Goal: Information Seeking & Learning: Check status

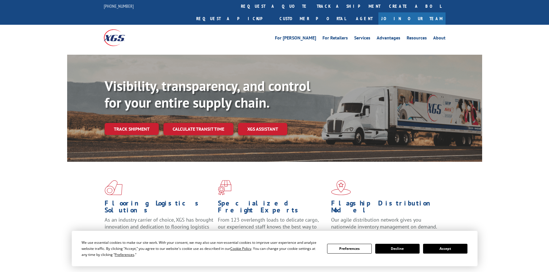
click at [120, 125] on div "Visibility, transparency, and control for your entire supply chain. Track shipm…" at bounding box center [294, 118] width 378 height 80
click at [125, 123] on link "Track shipment" at bounding box center [132, 129] width 54 height 12
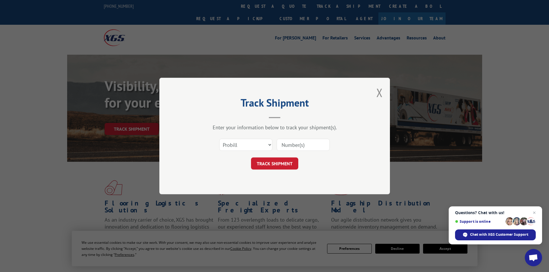
click at [293, 142] on input at bounding box center [303, 145] width 53 height 12
paste input "17472078"
type input "17472078"
click at [262, 166] on button "TRACK SHIPMENT" at bounding box center [274, 164] width 47 height 12
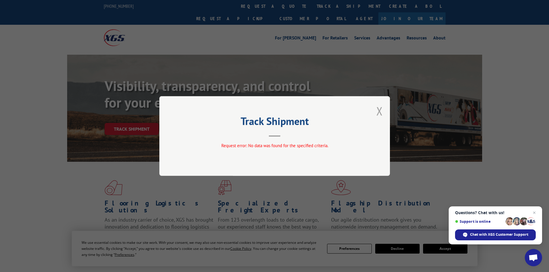
click at [381, 113] on button "Close modal" at bounding box center [379, 110] width 6 height 15
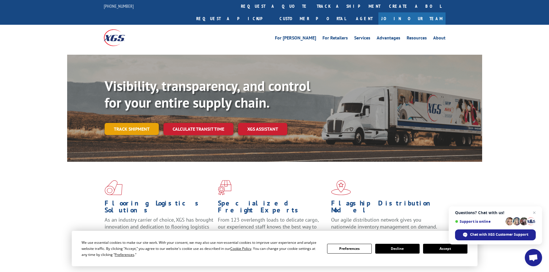
click at [144, 123] on link "Track shipment" at bounding box center [132, 129] width 54 height 12
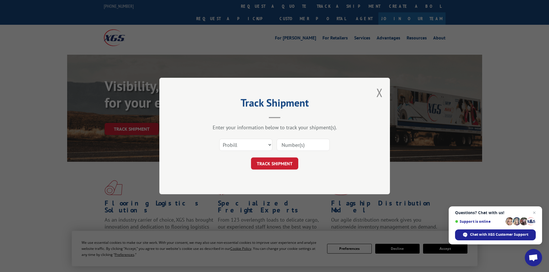
click at [294, 142] on input at bounding box center [303, 145] width 53 height 12
paste input "17472078"
type input "17472078"
click at [274, 166] on button "TRACK SHIPMENT" at bounding box center [274, 164] width 47 height 12
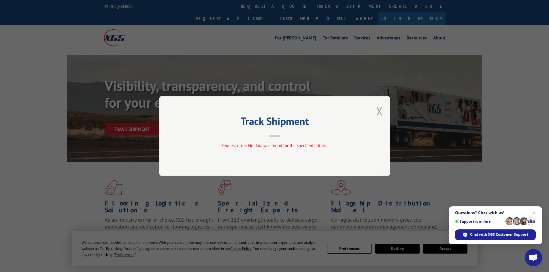
click at [381, 110] on button "Close modal" at bounding box center [379, 110] width 6 height 15
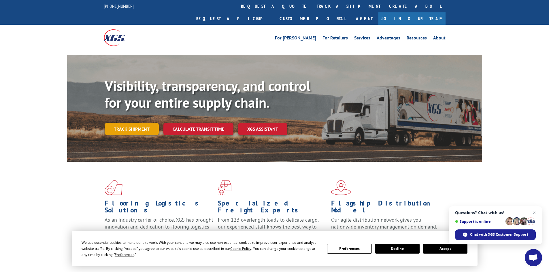
click at [144, 123] on link "Track shipment" at bounding box center [132, 129] width 54 height 12
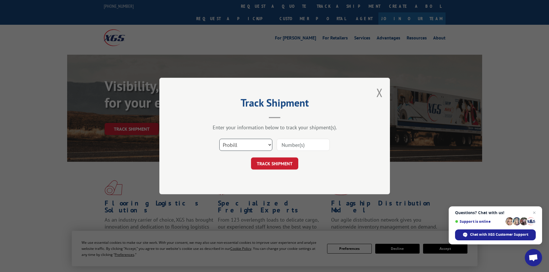
click at [247, 149] on select "Select category... Probill BOL PO" at bounding box center [245, 145] width 53 height 12
select select "bol"
click at [219, 139] on select "Select category... Probill BOL PO" at bounding box center [245, 145] width 53 height 12
click at [297, 147] on input at bounding box center [303, 145] width 53 height 12
paste input "6046723"
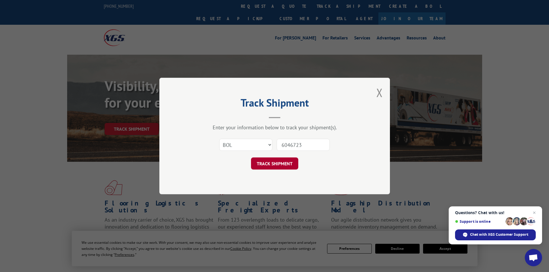
type input "6046723"
click at [269, 167] on button "TRACK SHIPMENT" at bounding box center [274, 164] width 47 height 12
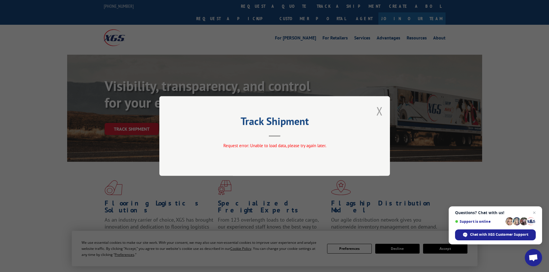
click at [380, 114] on button "Close modal" at bounding box center [379, 110] width 6 height 15
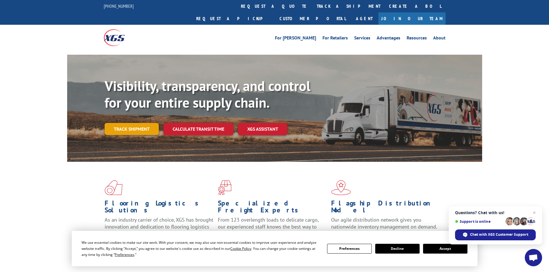
click at [128, 123] on link "Track shipment" at bounding box center [132, 129] width 54 height 12
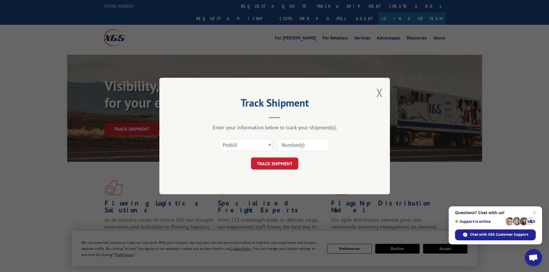
click at [294, 145] on input at bounding box center [303, 145] width 53 height 12
click at [296, 140] on input at bounding box center [303, 145] width 53 height 12
paste input "17472078"
type input "17472078"
click at [272, 161] on button "TRACK SHIPMENT" at bounding box center [274, 164] width 47 height 12
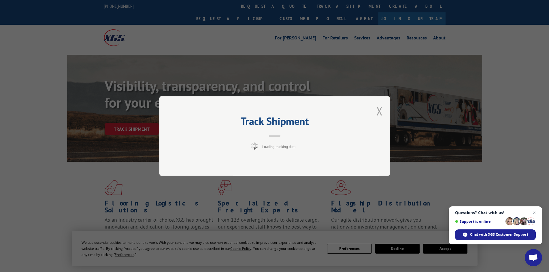
click at [377, 112] on button "Close modal" at bounding box center [379, 110] width 6 height 15
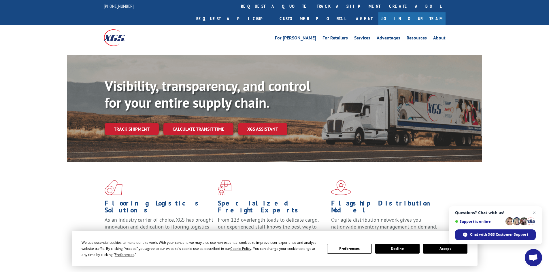
drag, startPoint x: 388, startPoint y: 248, endPoint x: 393, endPoint y: 246, distance: 5.5
click at [388, 248] on button "Decline" at bounding box center [397, 249] width 44 height 10
